Goal: Register for event/course

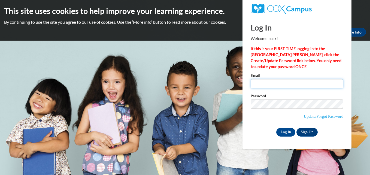
click at [275, 86] on input "Email" at bounding box center [297, 83] width 93 height 9
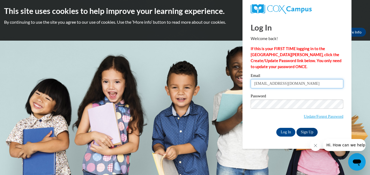
type input "awilche7@wildcat.fvsu.edu"
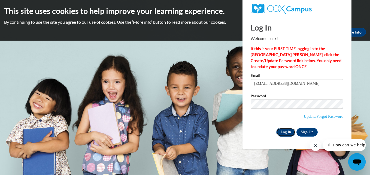
click at [286, 130] on input "Log In" at bounding box center [285, 132] width 19 height 9
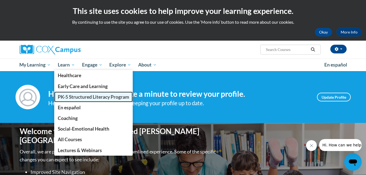
click at [82, 96] on span "PK-5 Structured Literacy Program" at bounding box center [93, 97] width 71 height 6
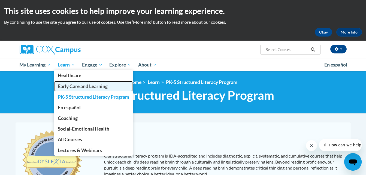
click at [80, 83] on span "Early Care and Learning" at bounding box center [83, 86] width 50 height 6
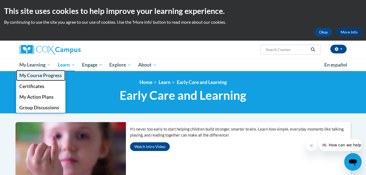
click at [46, 74] on span "My Course Progress" at bounding box center [40, 75] width 42 height 6
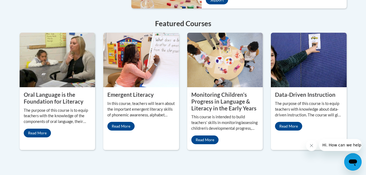
scroll to position [489, 0]
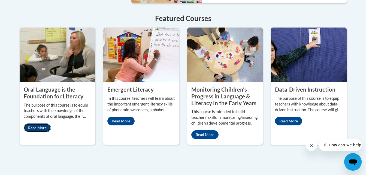
click at [42, 123] on link "Read More" at bounding box center [37, 127] width 27 height 9
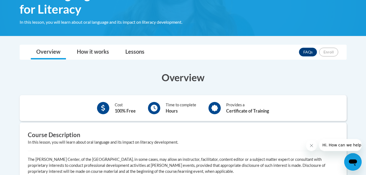
scroll to position [104, 0]
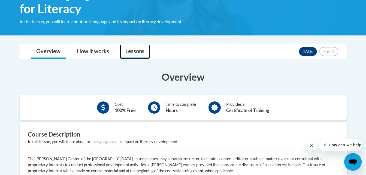
click at [128, 54] on link "Lessons" at bounding box center [135, 51] width 30 height 14
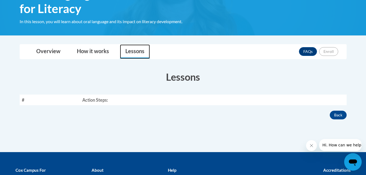
click at [128, 54] on link "Lessons" at bounding box center [135, 51] width 30 height 14
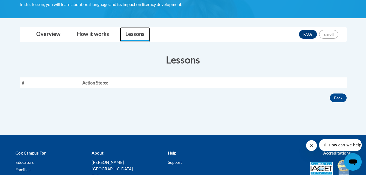
scroll to position [121, 0]
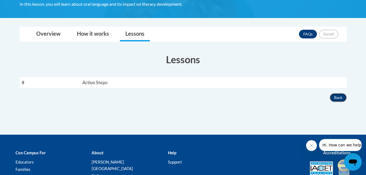
click at [338, 99] on button "Back" at bounding box center [338, 97] width 17 height 9
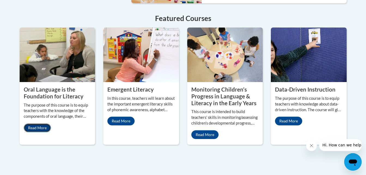
click at [38, 123] on link "Read More" at bounding box center [37, 127] width 27 height 9
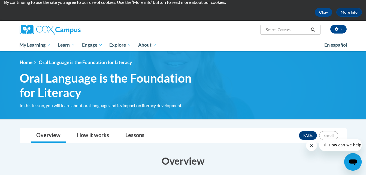
scroll to position [20, 0]
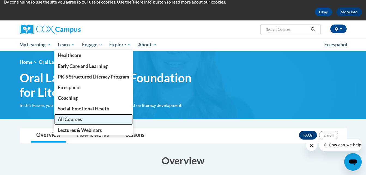
click at [72, 121] on span "All Courses" at bounding box center [70, 119] width 24 height 6
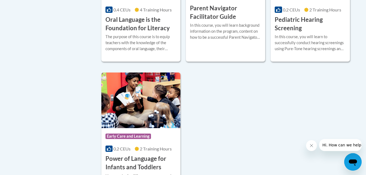
scroll to position [1230, 0]
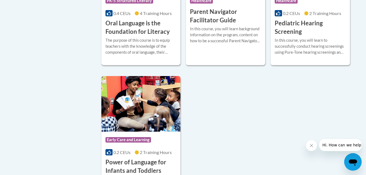
click at [132, 32] on h3 "Oral Language is the Foundation for Literacy" at bounding box center [140, 27] width 71 height 17
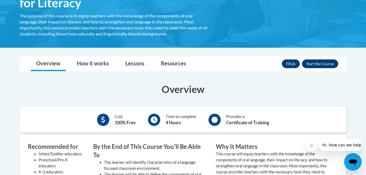
scroll to position [115, 0]
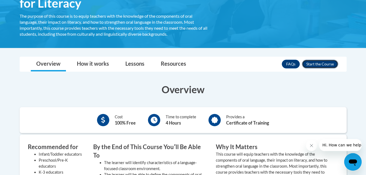
click at [312, 61] on button "Enroll" at bounding box center [320, 64] width 36 height 9
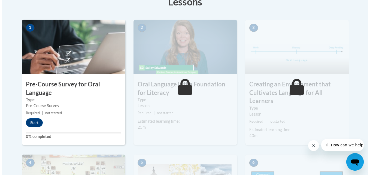
scroll to position [176, 0]
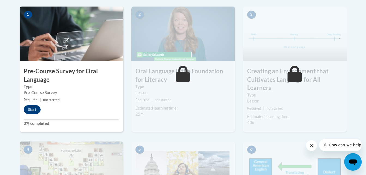
click at [33, 114] on div "1 Pre-Course Survey for Oral Language Type Pre-Course Survey Required | not sta…" at bounding box center [71, 69] width 103 height 125
click at [31, 108] on button "Start" at bounding box center [32, 109] width 17 height 9
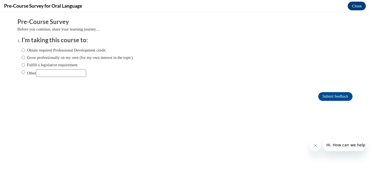
scroll to position [0, 0]
click at [40, 60] on label "Grow professionally on my own (for my own interest in the topic)." at bounding box center [78, 57] width 112 height 6
click at [25, 60] on input "Grow professionally on my own (for my own interest in the topic)." at bounding box center [24, 57] width 4 height 6
radio input "true"
click at [45, 50] on label "Obtain required Professional Development credit." at bounding box center [64, 50] width 85 height 6
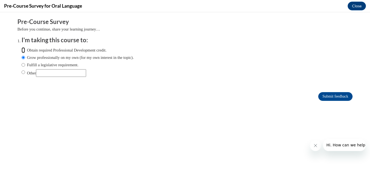
click at [25, 50] on input "Obtain required Professional Development credit." at bounding box center [24, 50] width 4 height 6
radio input "true"
click at [118, 57] on label "Grow professionally on my own (for my own interest in the topic)." at bounding box center [78, 57] width 112 height 6
click at [25, 57] on input "Grow professionally on my own (for my own interest in the topic)." at bounding box center [24, 57] width 4 height 6
radio input "true"
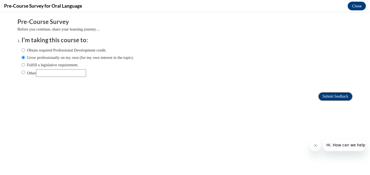
click at [318, 95] on input "Submit feedback" at bounding box center [335, 96] width 34 height 9
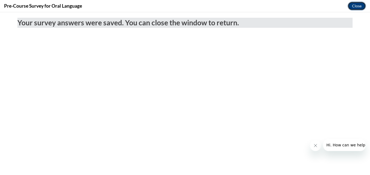
click at [358, 6] on button "Close" at bounding box center [357, 6] width 18 height 9
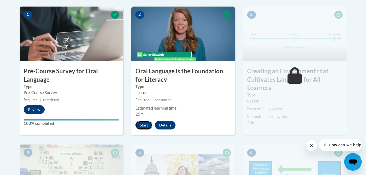
click at [145, 124] on button "Start" at bounding box center [143, 125] width 17 height 9
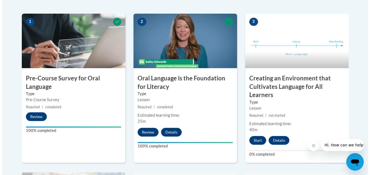
scroll to position [170, 0]
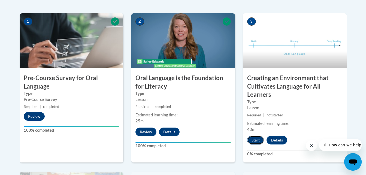
click at [254, 139] on button "Start" at bounding box center [255, 140] width 17 height 9
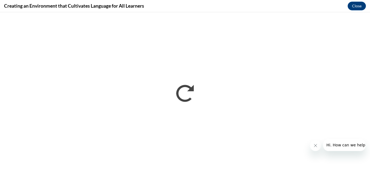
scroll to position [0, 0]
click at [314, 145] on icon "Close message from company" at bounding box center [315, 145] width 4 height 4
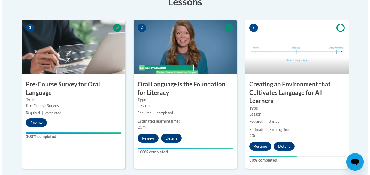
scroll to position [164, 0]
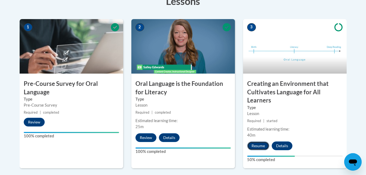
click at [257, 145] on button "Resume" at bounding box center [258, 145] width 22 height 9
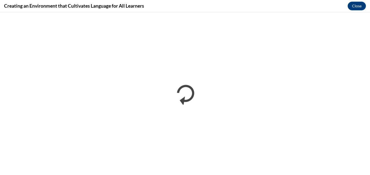
scroll to position [0, 0]
